Goal: Entertainment & Leisure: Consume media (video, audio)

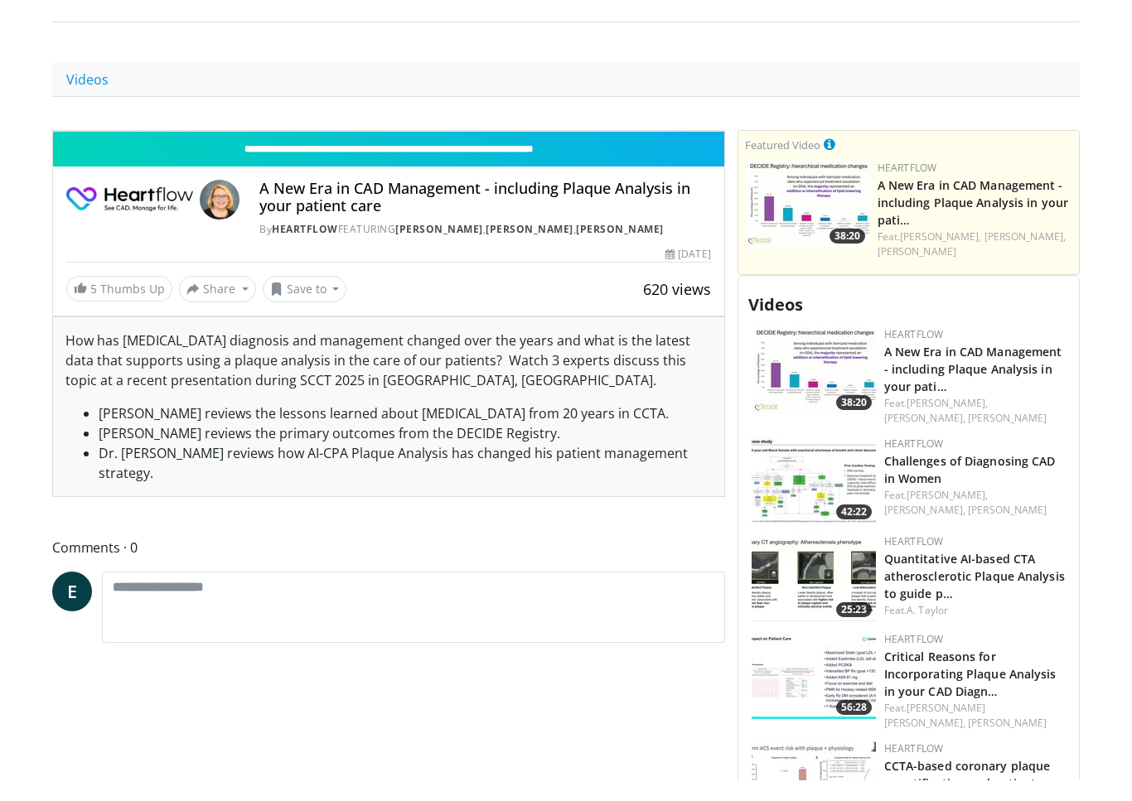
scroll to position [20, 0]
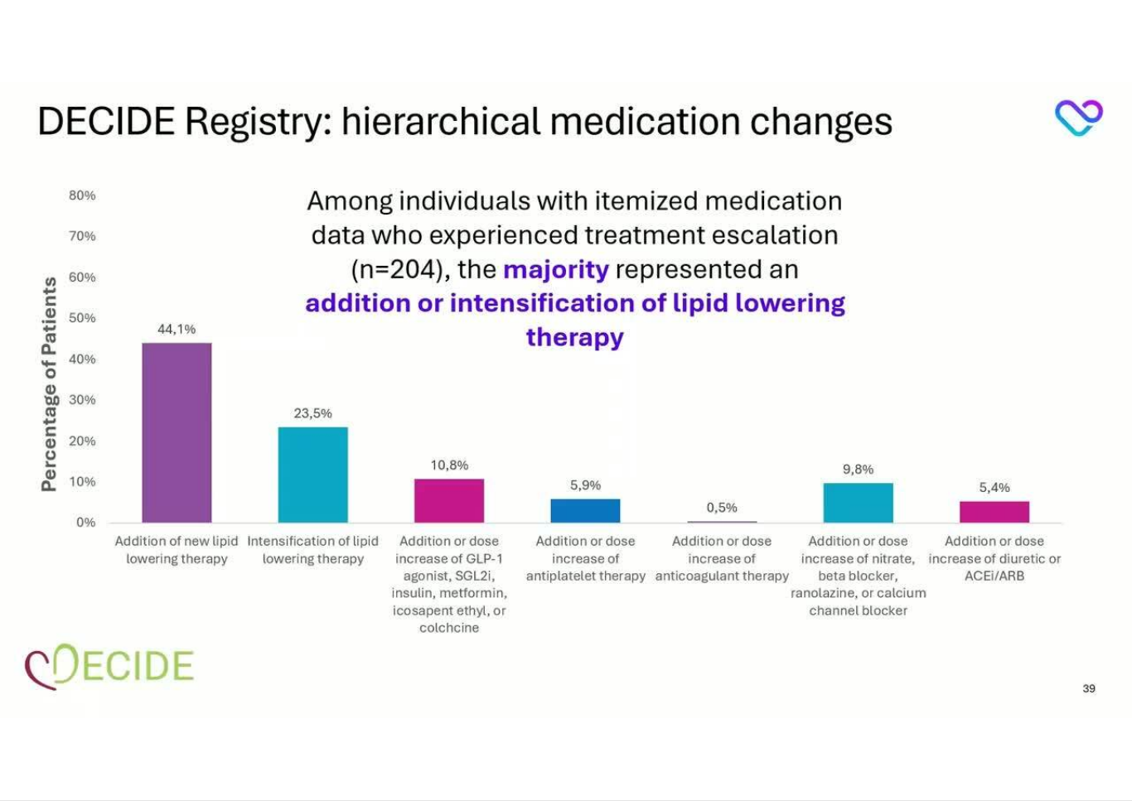
click at [78, 603] on div "10 seconds Tap to unmute" at bounding box center [566, 400] width 1132 height 801
click at [90, 603] on div "10 seconds Tap to unmute" at bounding box center [566, 400] width 1132 height 801
click at [869, 729] on div "10 seconds Tap to unmute" at bounding box center [566, 400] width 1132 height 801
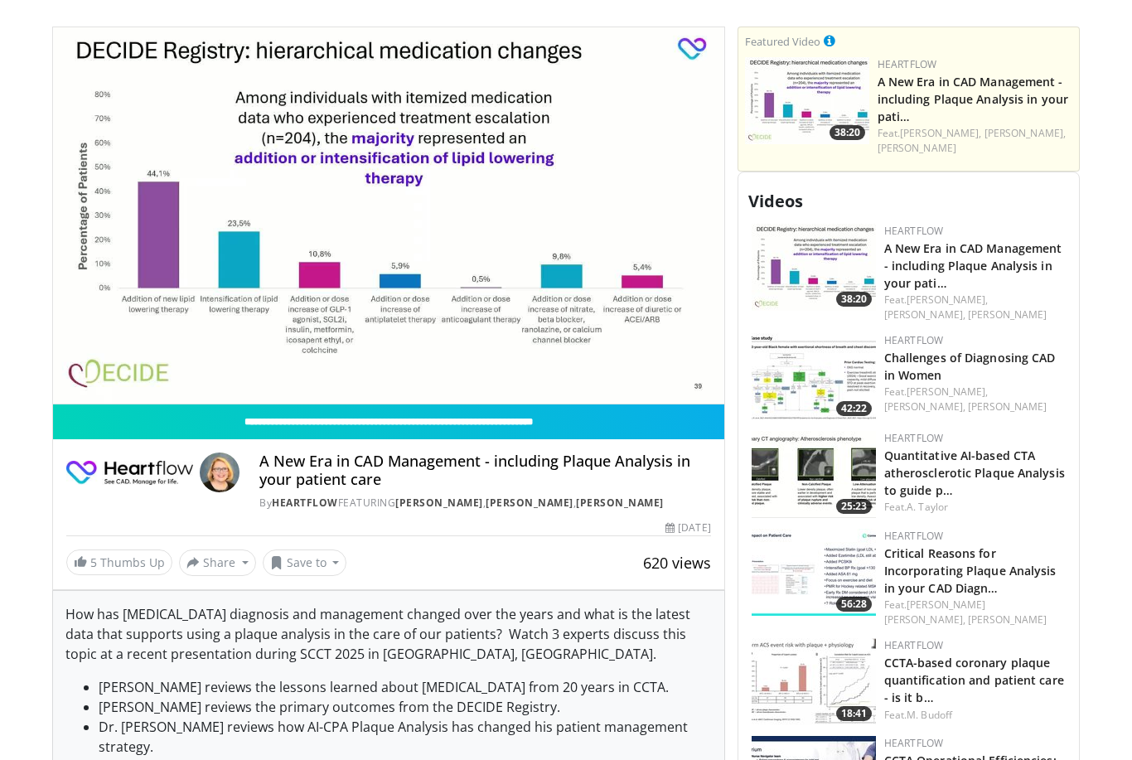
scroll to position [657, 0]
click at [153, 353] on div "10 seconds Tap to unmute" at bounding box center [388, 215] width 671 height 377
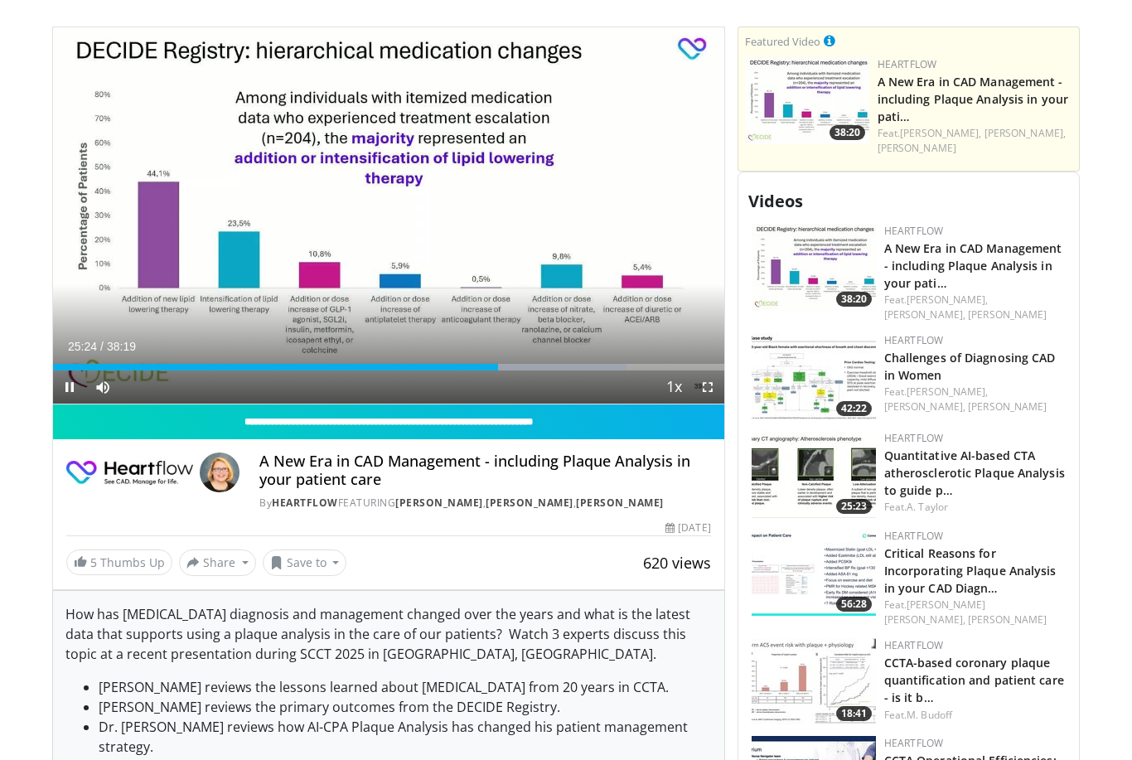
click at [535, 367] on div "Progress Bar" at bounding box center [551, 367] width 150 height 7
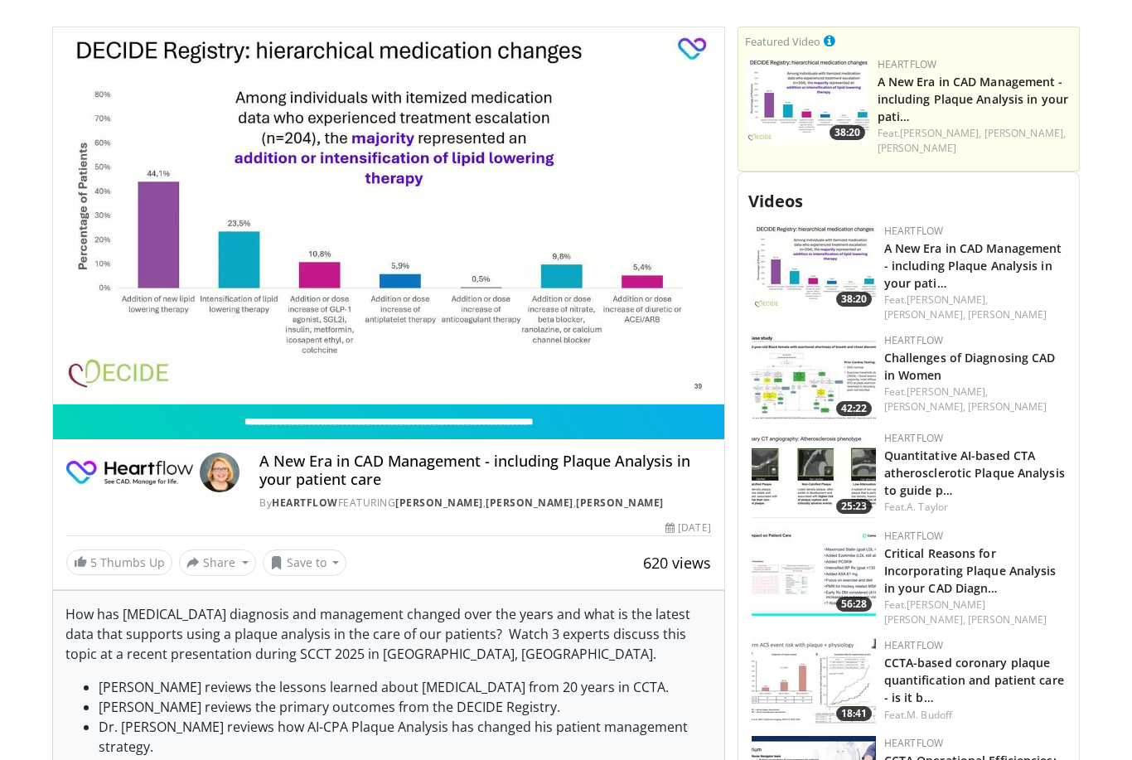
click at [558, 372] on div "Current Time 27:30 / Duration 38:19" at bounding box center [388, 379] width 671 height 15
click at [544, 397] on div "Progress Bar" at bounding box center [553, 400] width 152 height 7
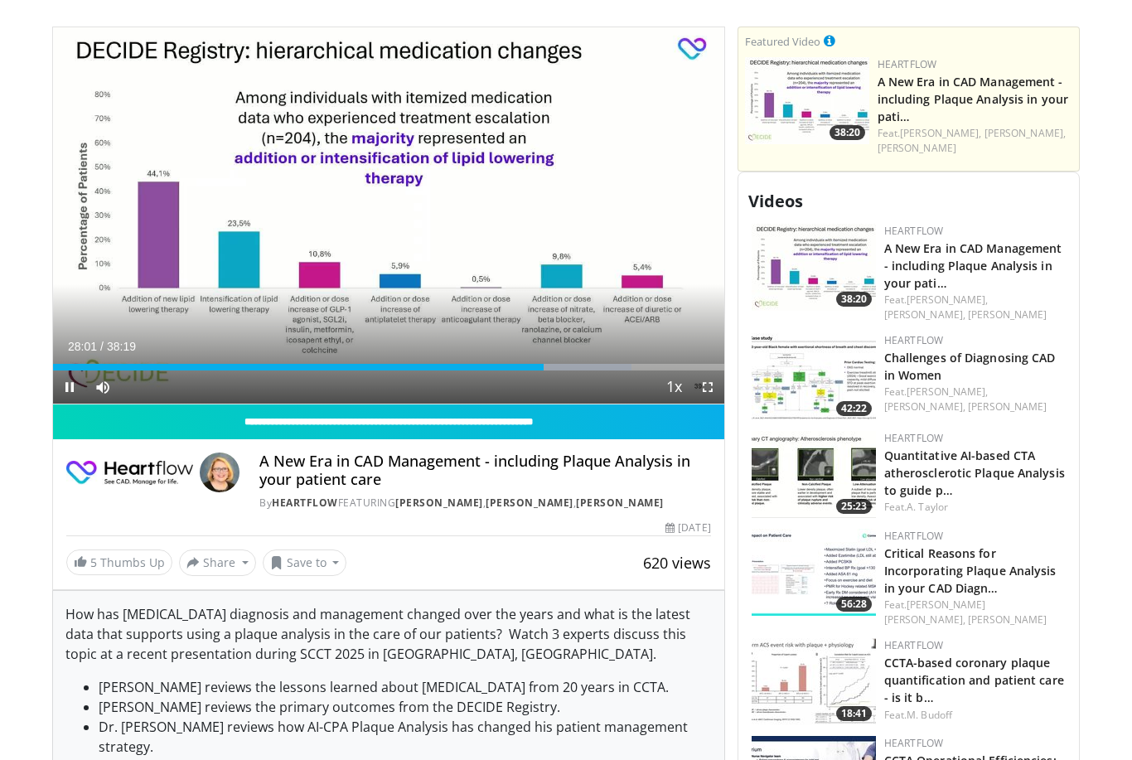
click at [503, 369] on div "Progress Bar" at bounding box center [298, 367] width 491 height 7
click at [511, 368] on div "Progress Bar" at bounding box center [565, 367] width 140 height 7
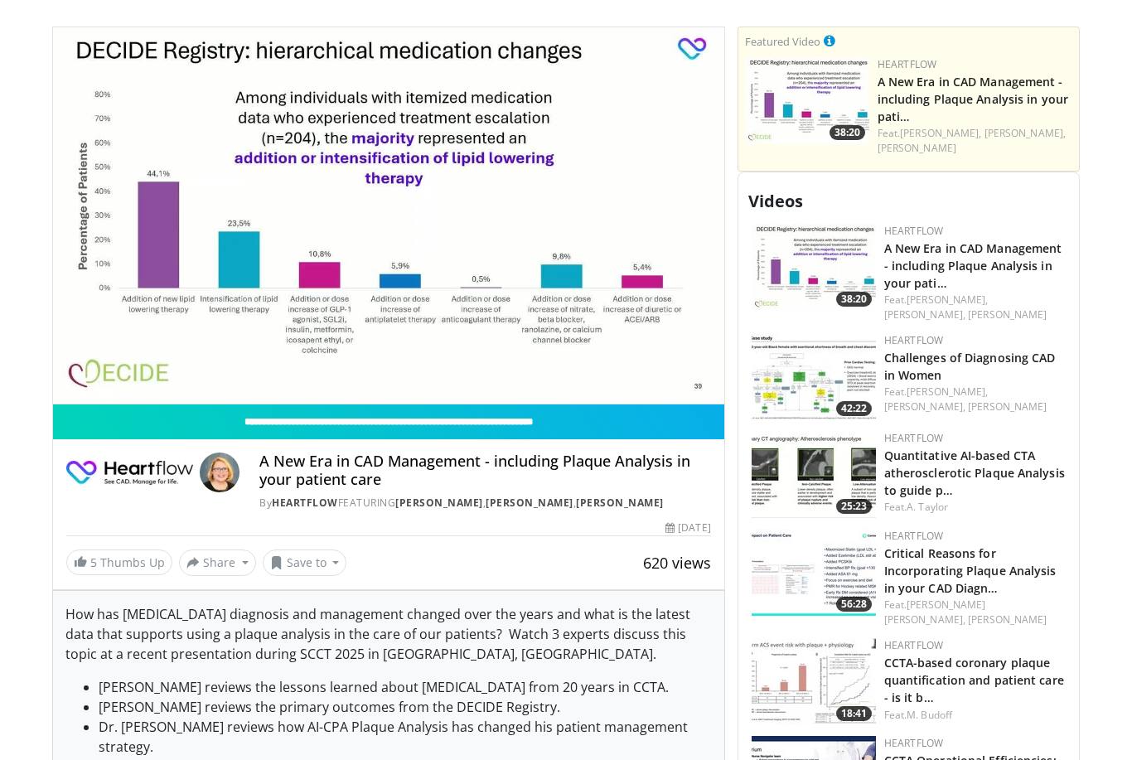
click at [67, 372] on div "Current Time 28:40 / Duration 38:19" at bounding box center [388, 379] width 671 height 15
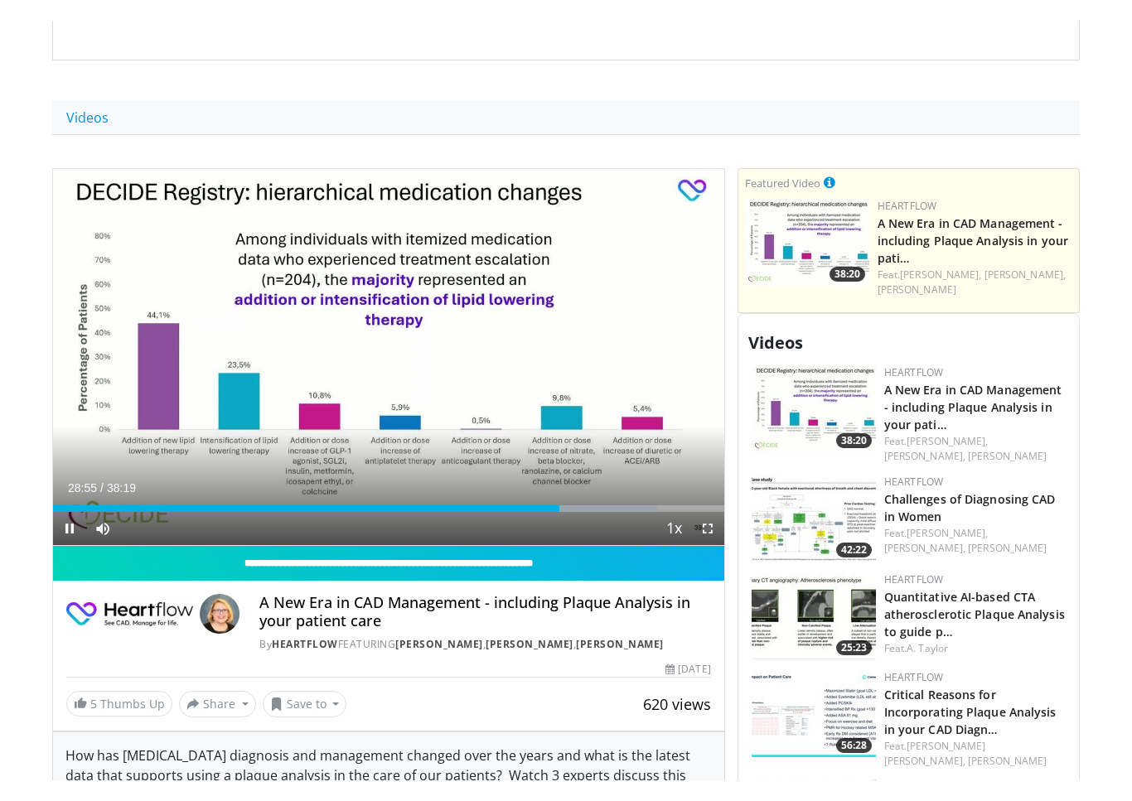
scroll to position [20, 0]
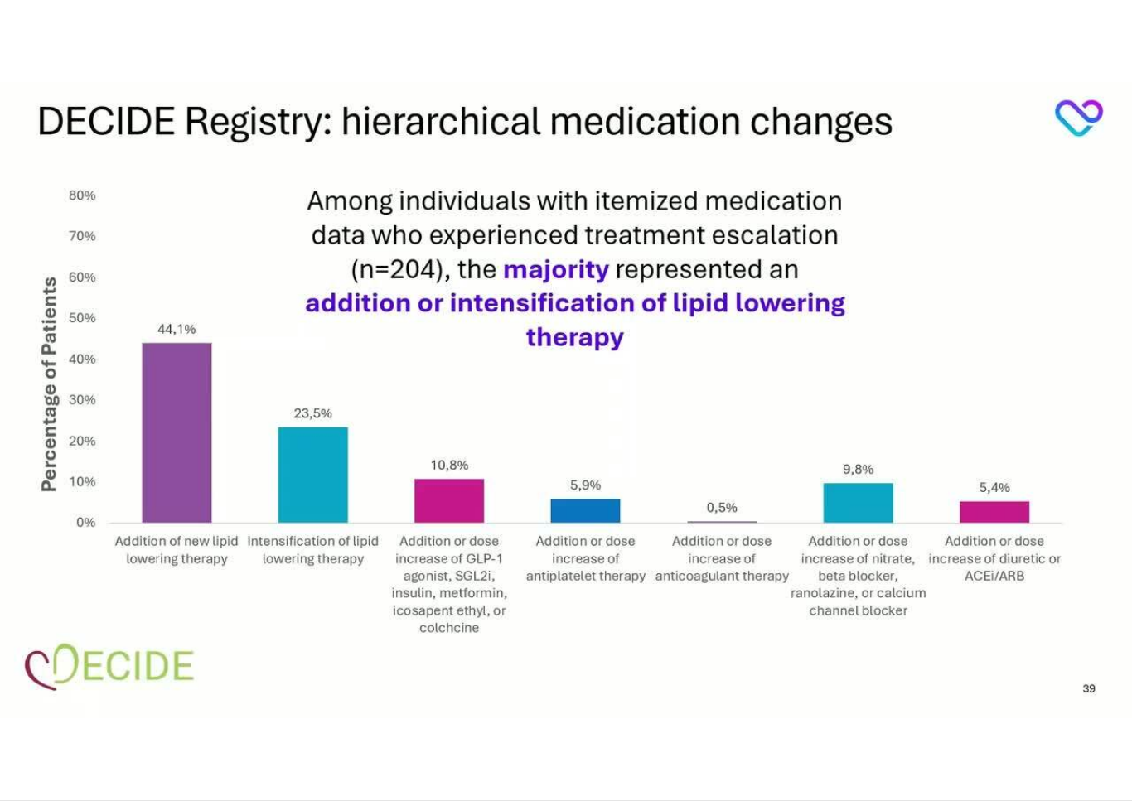
click at [928, 759] on div "Current Time 28:58 / Duration 38:19" at bounding box center [566, 776] width 1132 height 15
click at [906, 759] on div "Loaded : 90.01%" at bounding box center [566, 793] width 1132 height 16
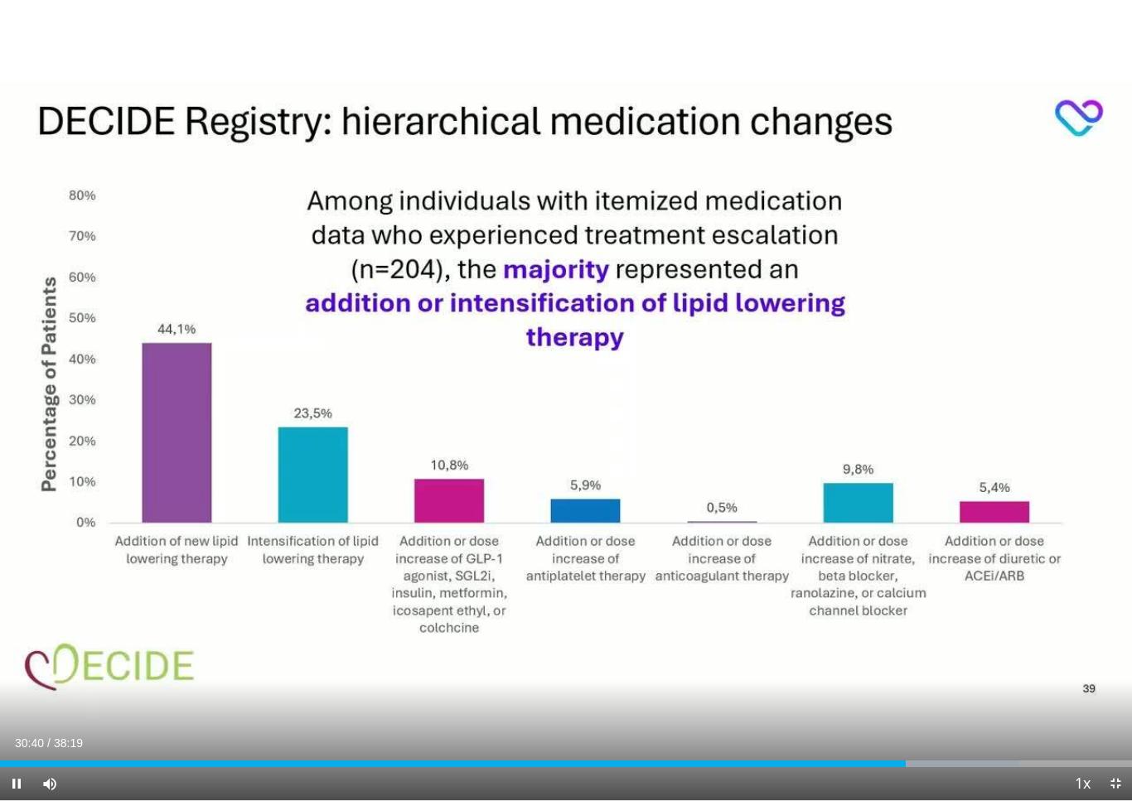
click at [868, 759] on div "Progress Bar" at bounding box center [453, 764] width 906 height 7
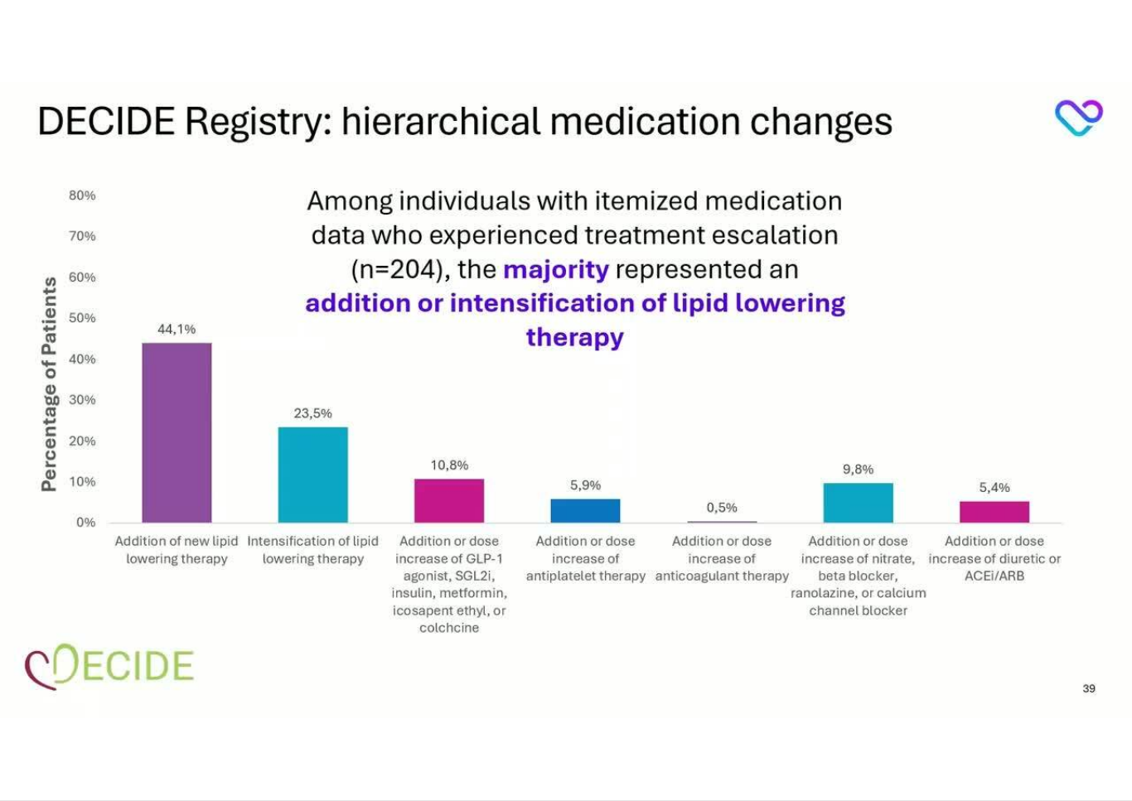
click at [917, 122] on div "10 seconds Tap to unmute" at bounding box center [566, 400] width 1132 height 801
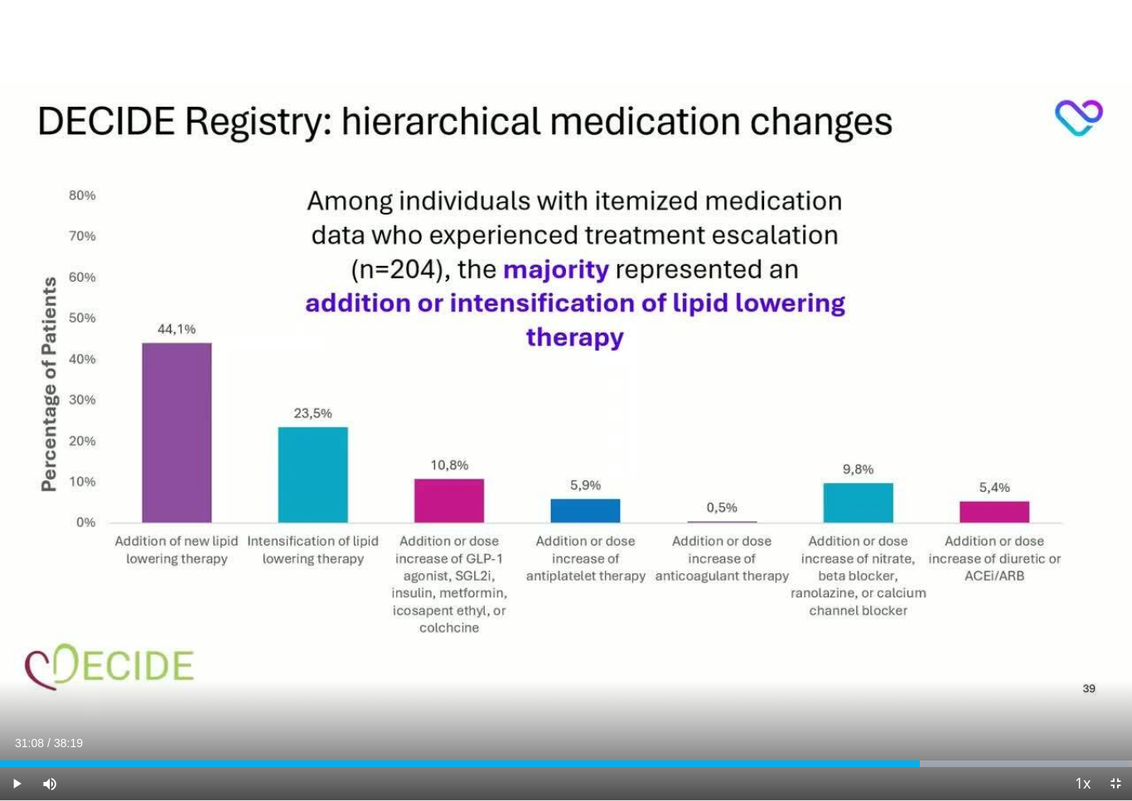
click at [708, 700] on div "10 seconds Tap to unmute" at bounding box center [566, 400] width 1132 height 801
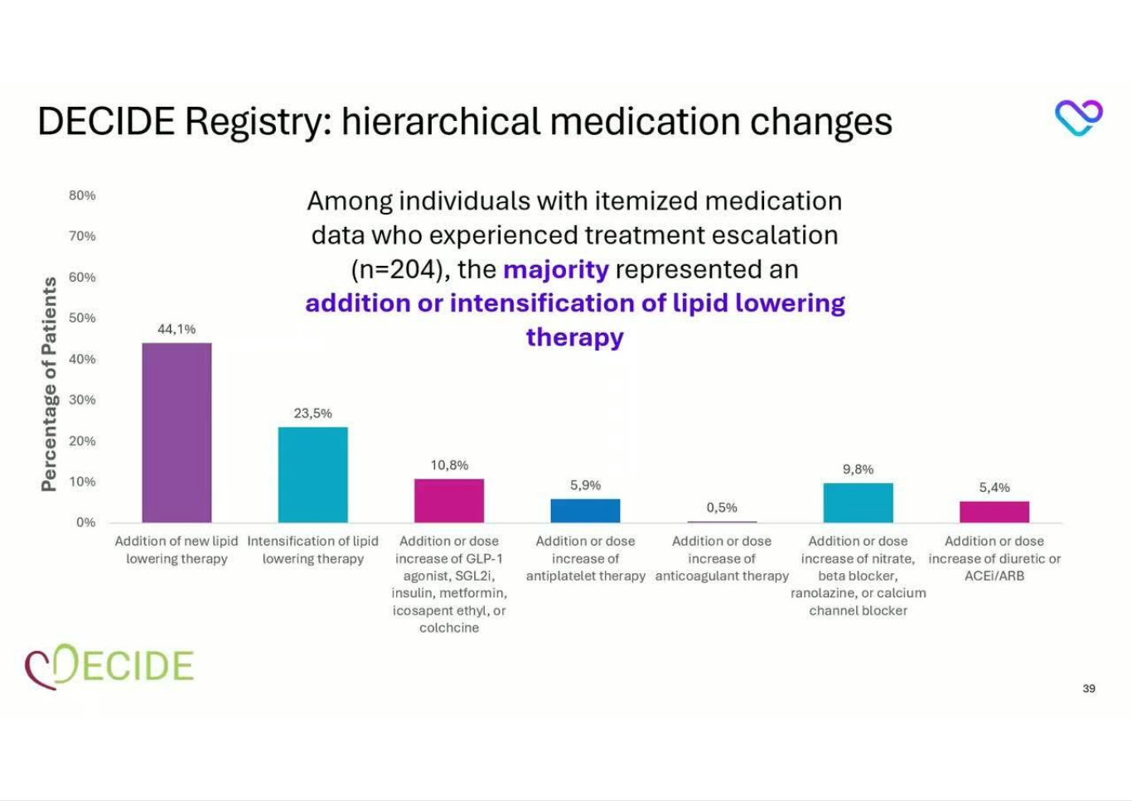
click at [157, 80] on div "10 seconds Tap to unmute" at bounding box center [566, 400] width 1132 height 801
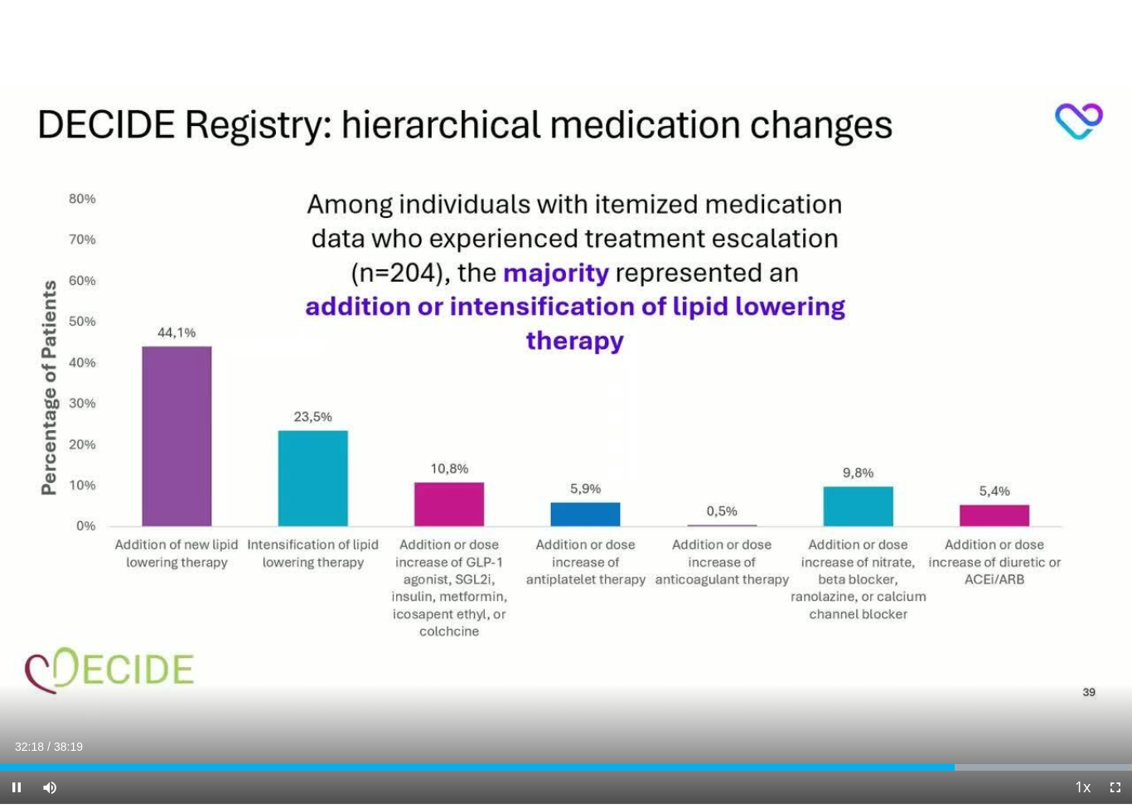
scroll to position [536, 0]
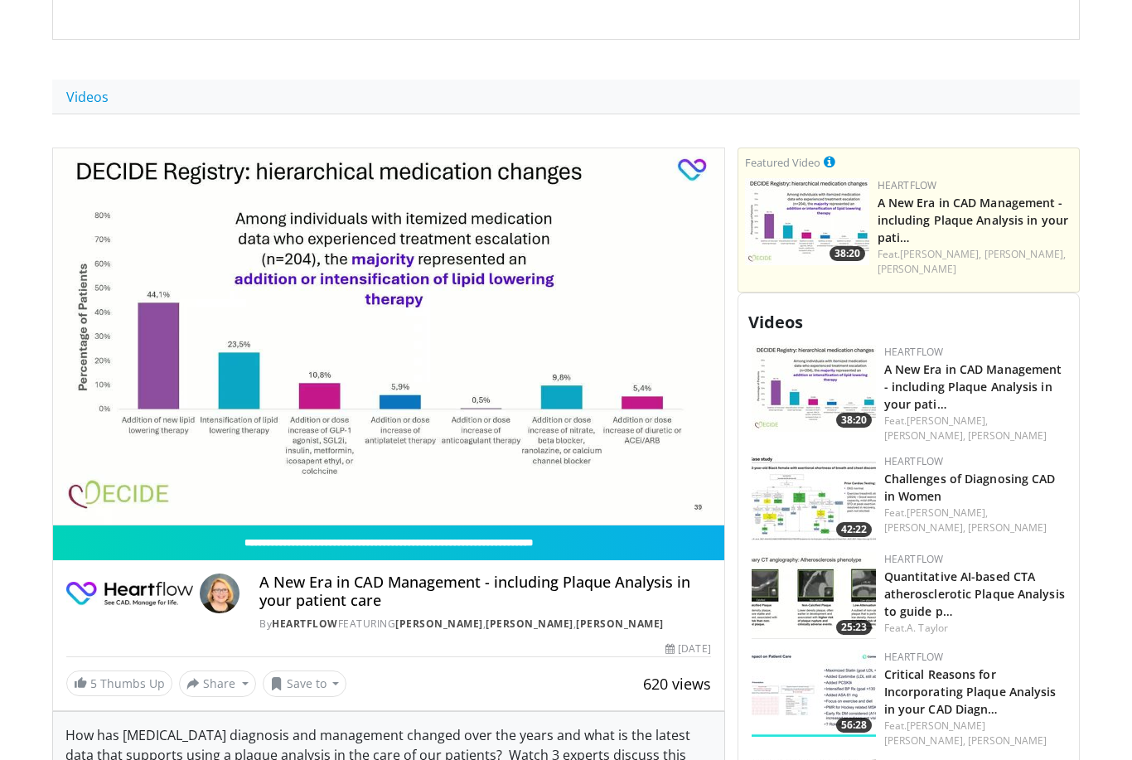
click at [589, 390] on div "10 seconds Tap to unmute" at bounding box center [388, 336] width 671 height 377
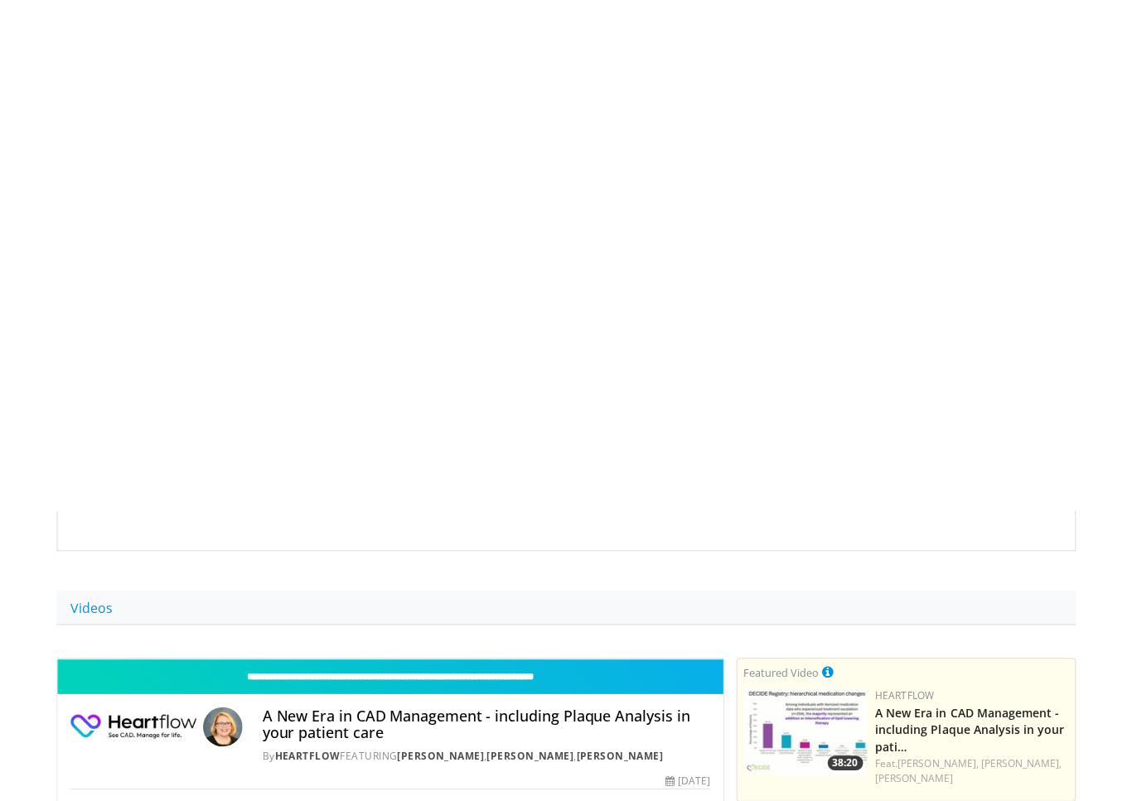
scroll to position [20, 0]
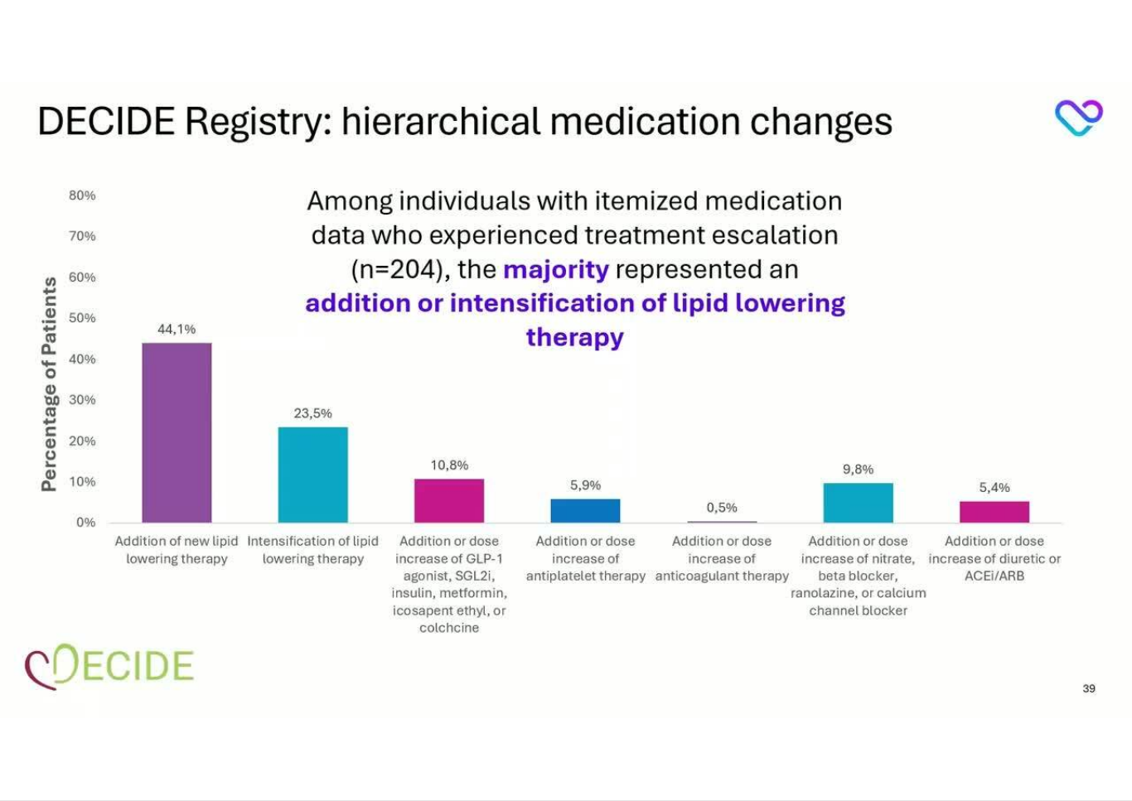
click at [377, 687] on div "10 seconds Tap to unmute" at bounding box center [566, 400] width 1132 height 801
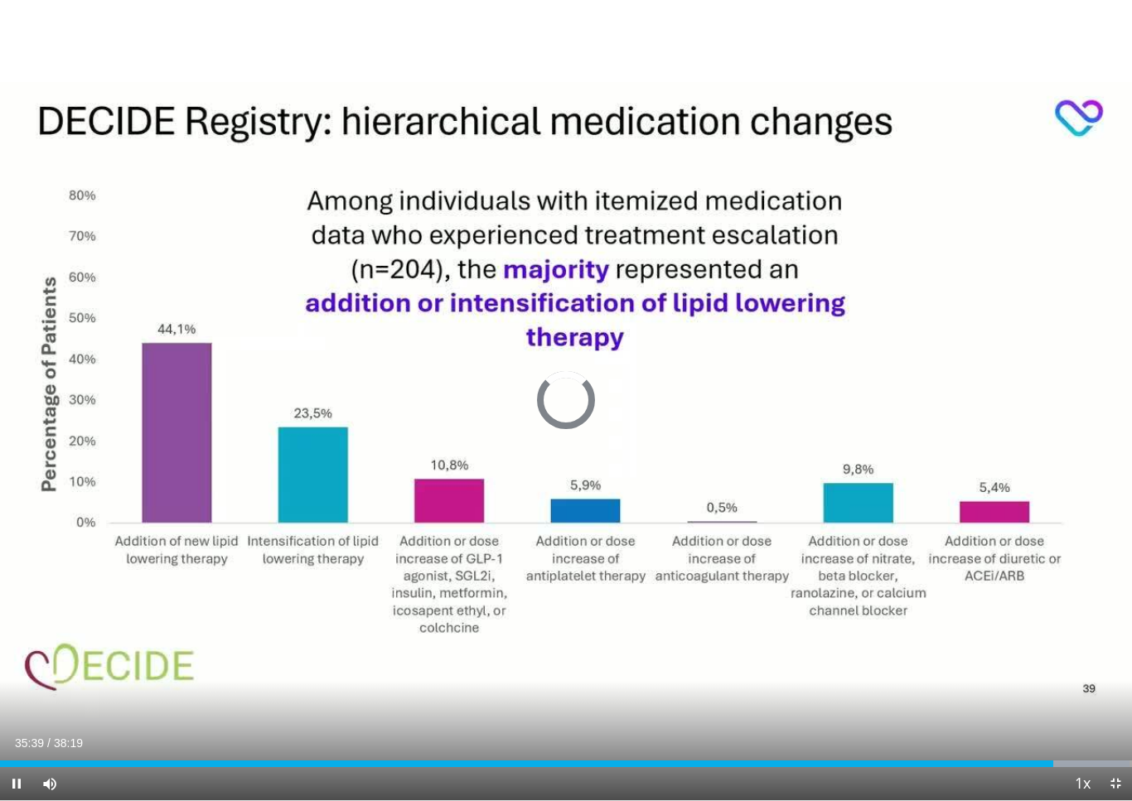
click at [1056, 759] on div "Progress Bar" at bounding box center [1003, 764] width 252 height 7
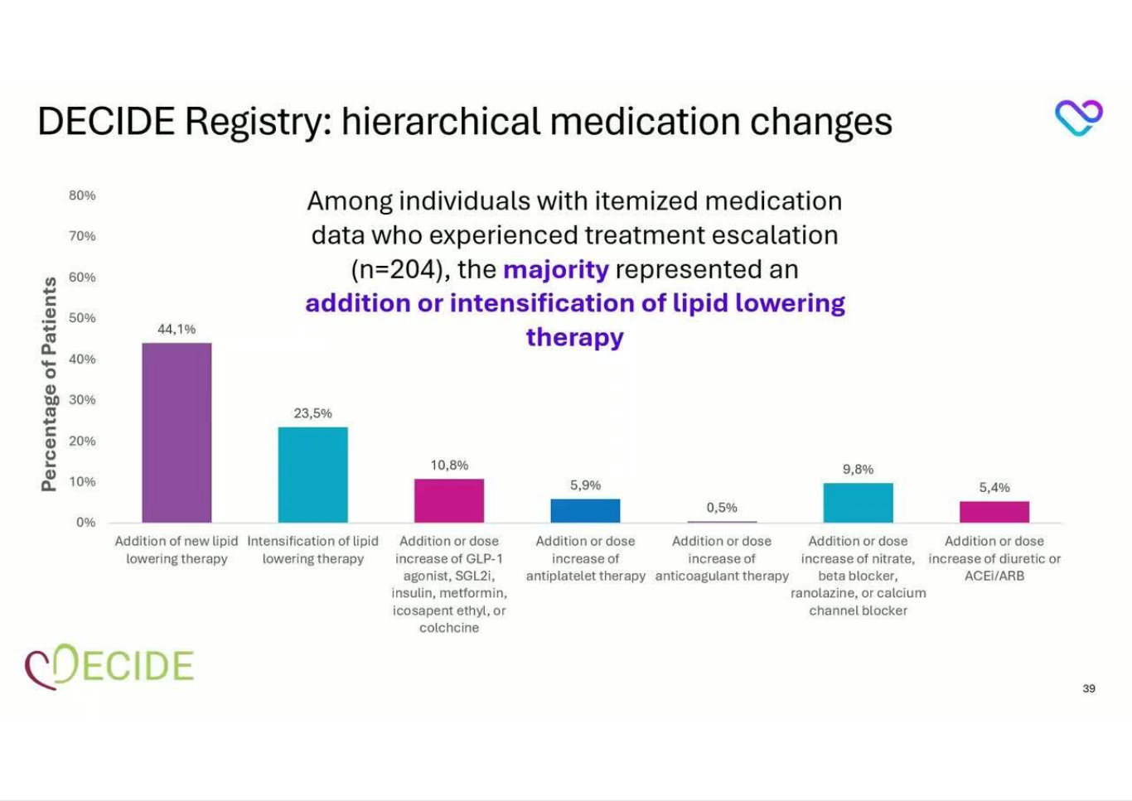
click at [836, 648] on div "10 seconds Tap to unmute" at bounding box center [566, 400] width 1132 height 801
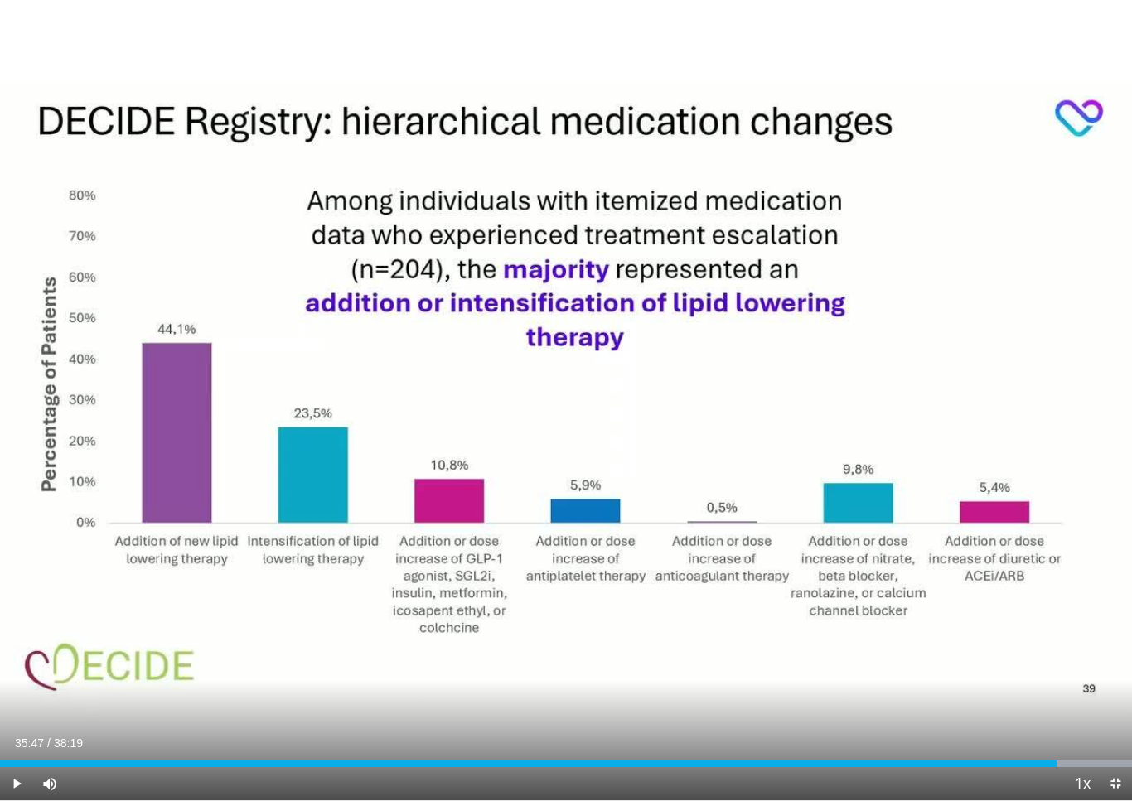
click at [740, 723] on div "10 seconds Tap to unmute" at bounding box center [566, 400] width 1132 height 801
click at [584, 714] on div "10 seconds Tap to unmute" at bounding box center [566, 400] width 1132 height 801
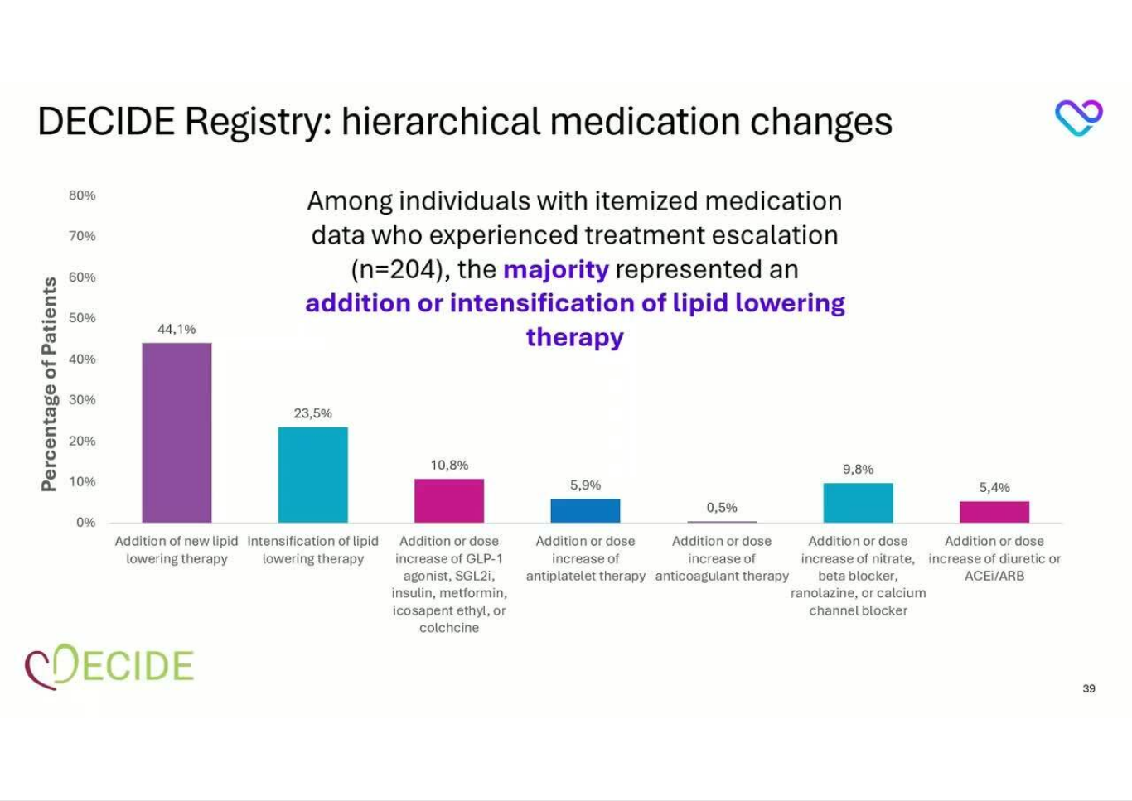
click at [861, 461] on div "10 seconds Tap to unmute" at bounding box center [566, 400] width 1132 height 801
